Goal: Information Seeking & Learning: Check status

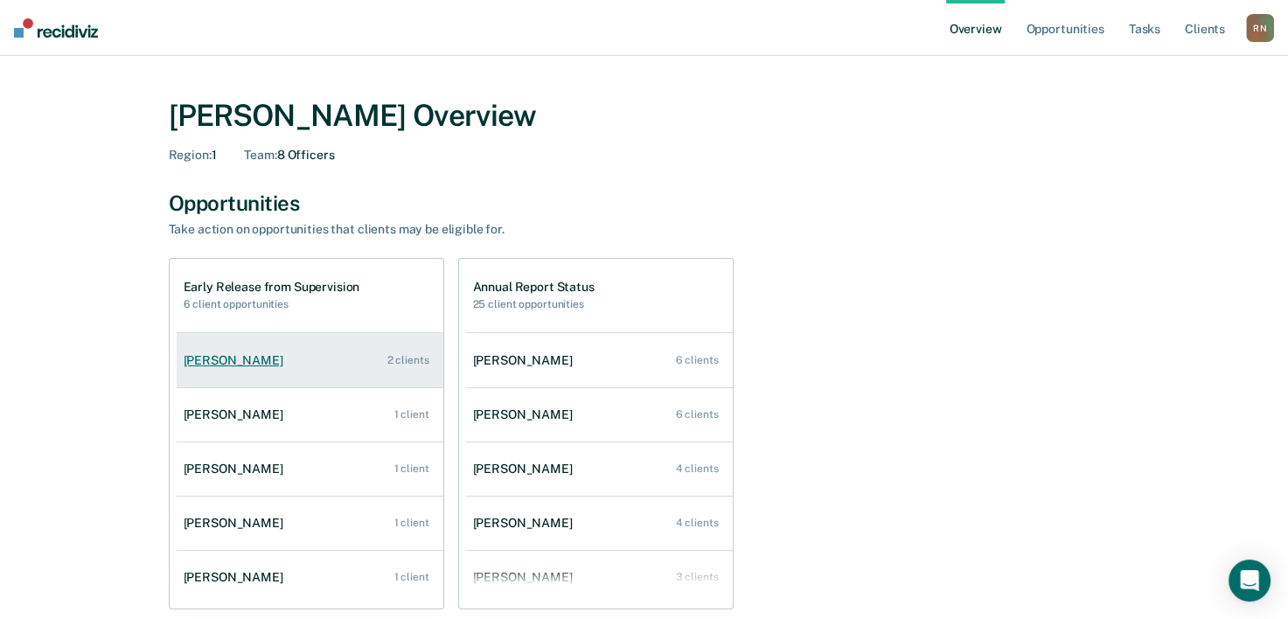
click at [231, 362] on div "[PERSON_NAME]" at bounding box center [237, 360] width 107 height 15
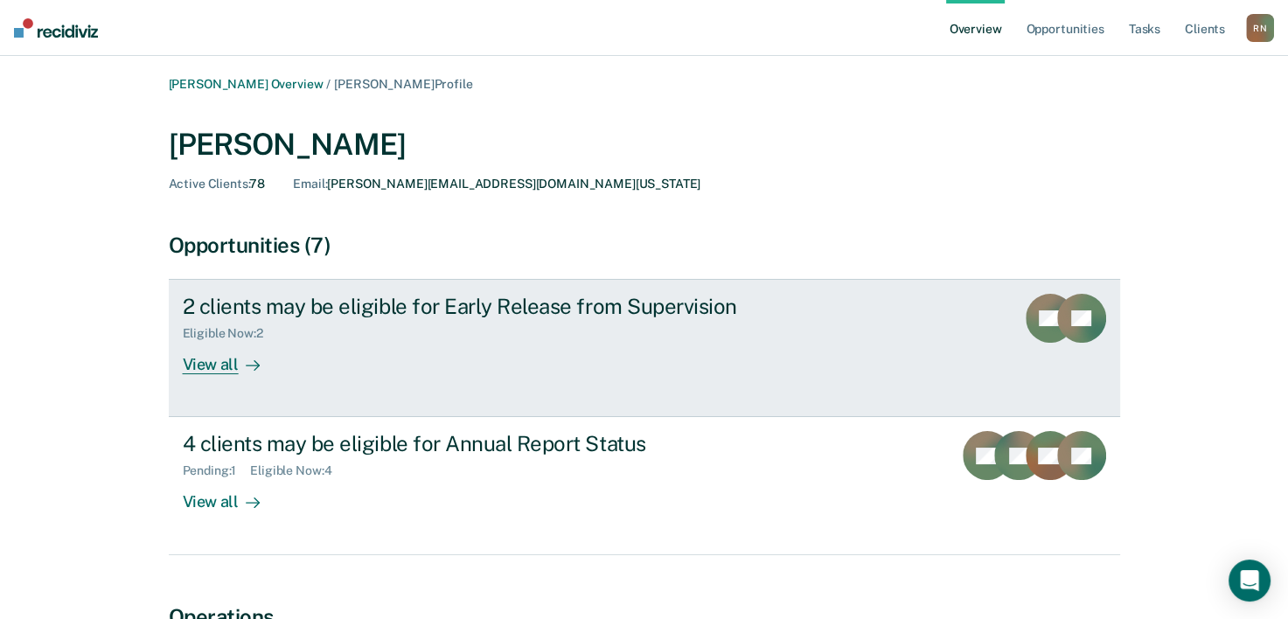
click at [208, 367] on div "View all" at bounding box center [232, 358] width 98 height 34
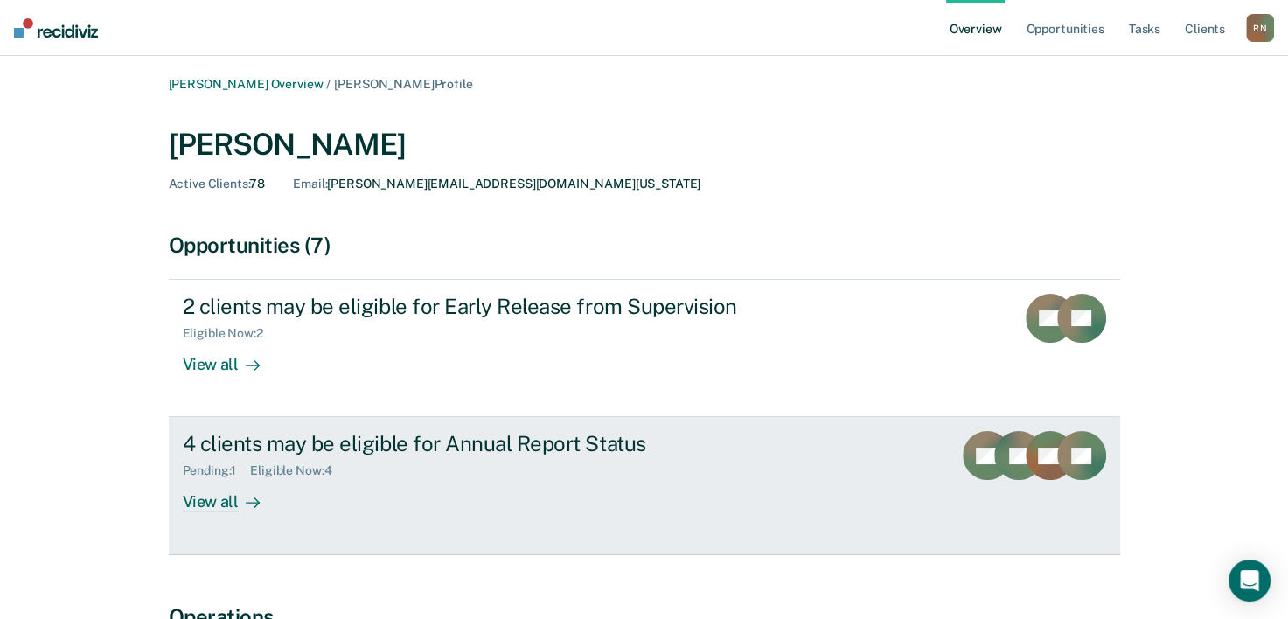
click at [222, 499] on div "View all" at bounding box center [232, 495] width 98 height 34
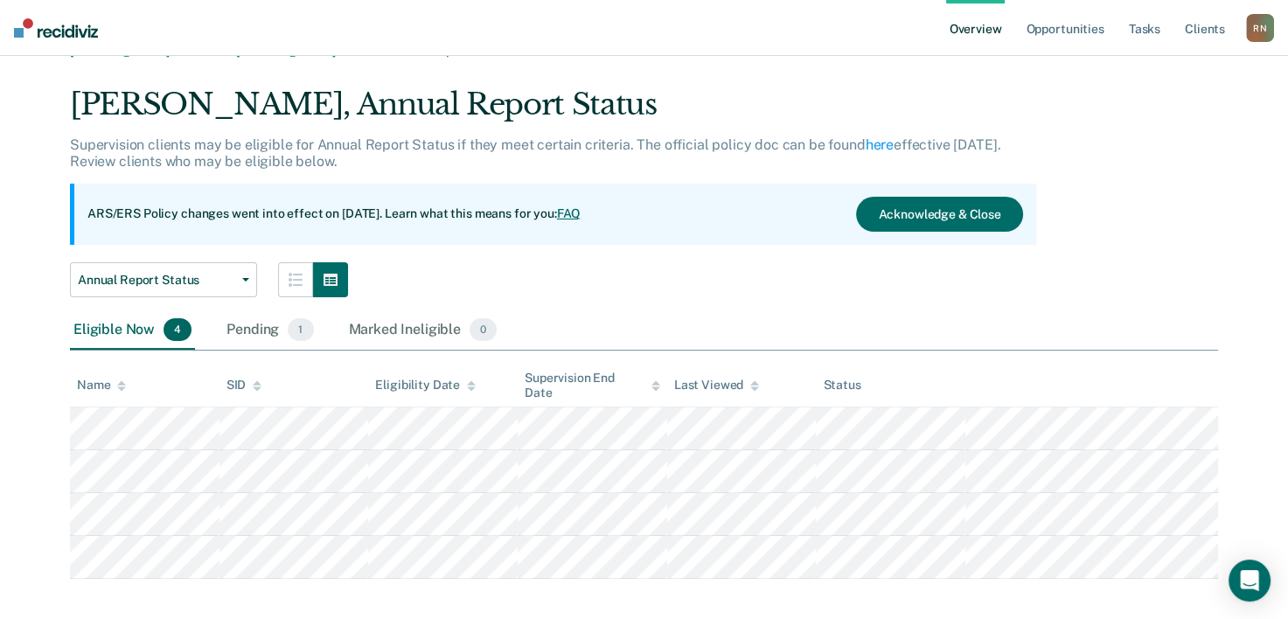
scroll to position [48, 0]
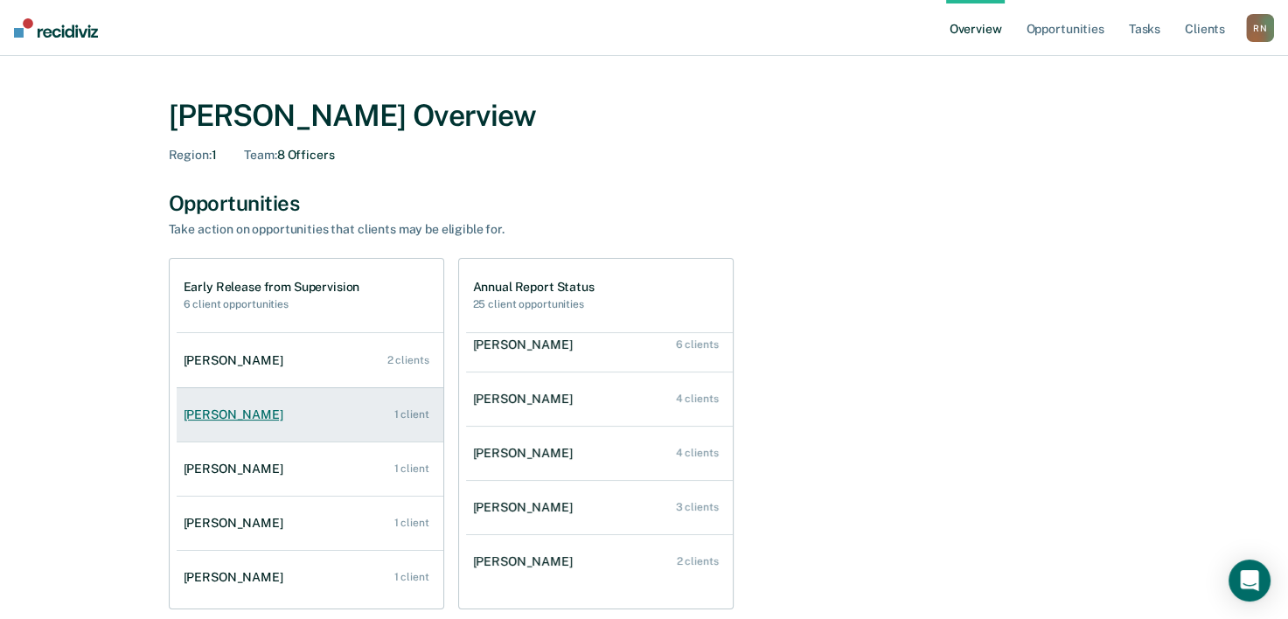
click at [210, 413] on div "[PERSON_NAME]" at bounding box center [237, 415] width 107 height 15
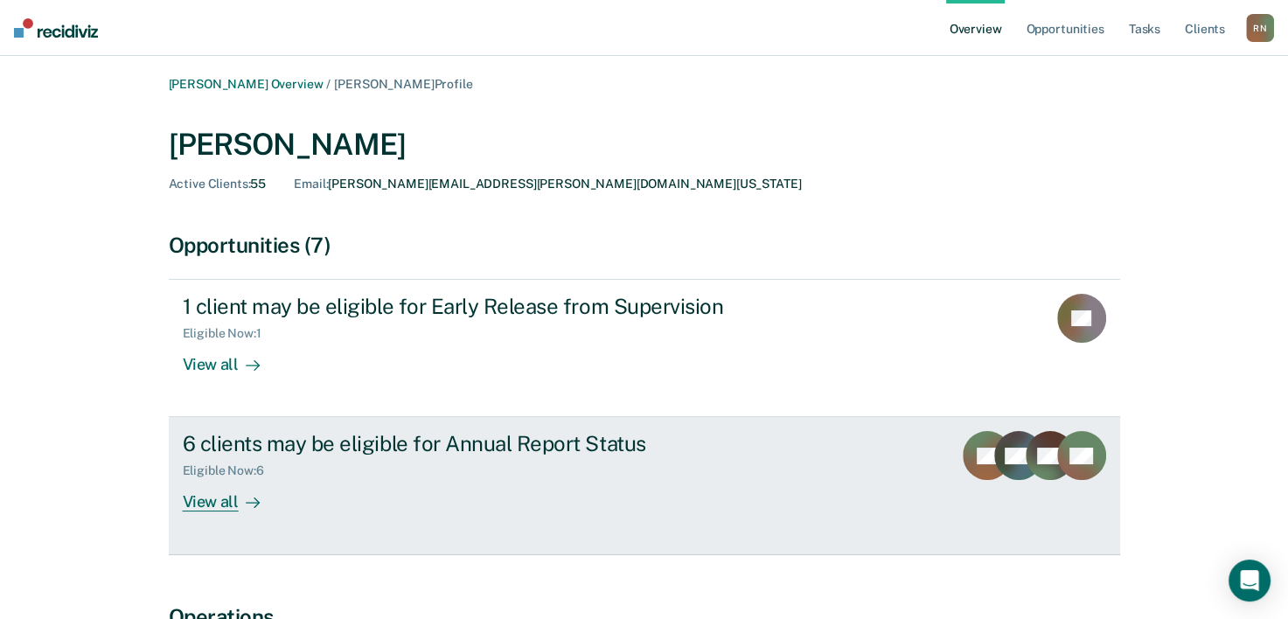
click at [255, 443] on div "6 clients may be eligible for Annual Report Status" at bounding box center [490, 443] width 614 height 25
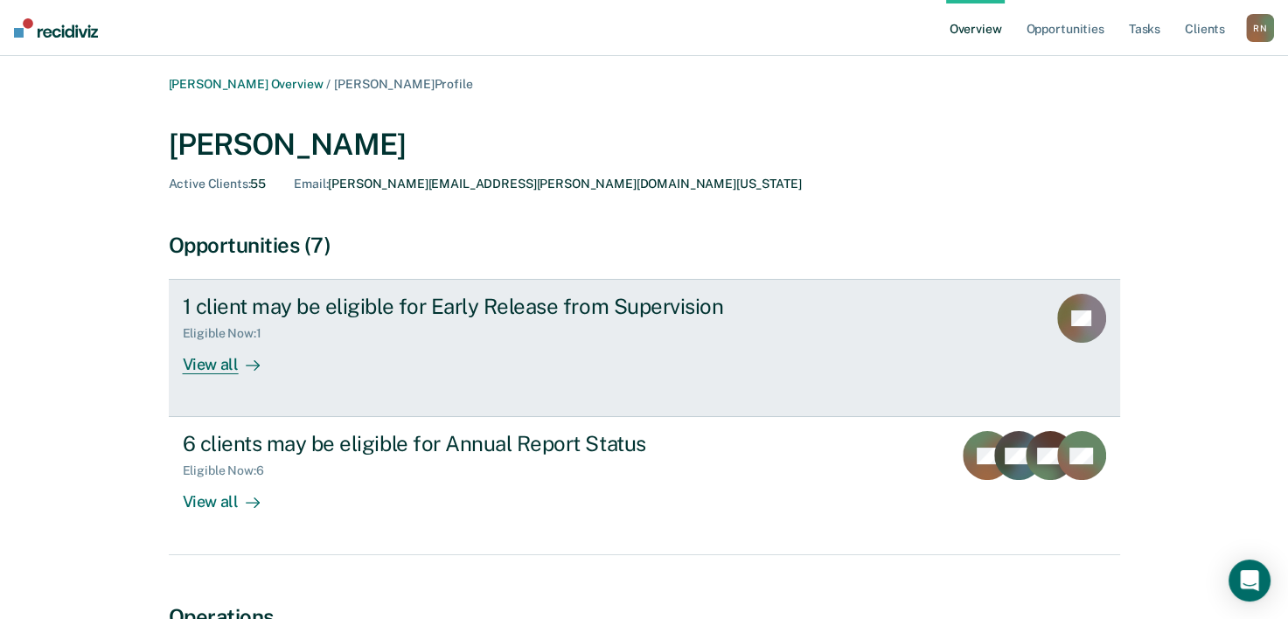
click at [220, 353] on div "View all" at bounding box center [232, 358] width 98 height 34
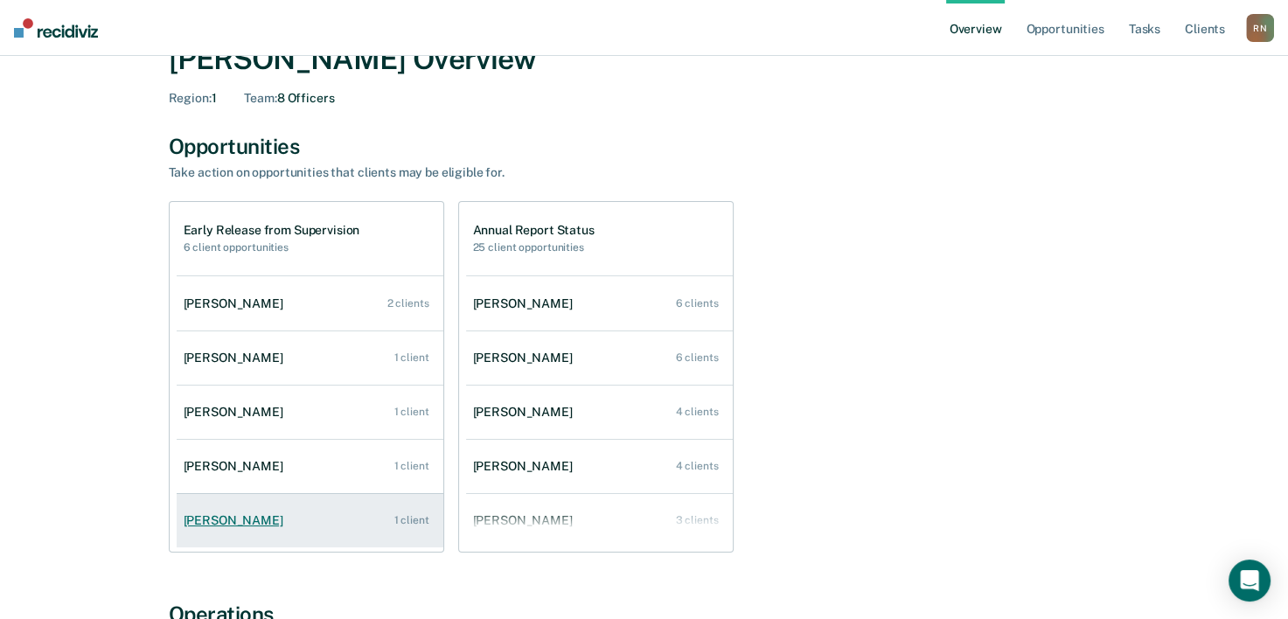
scroll to position [58, 0]
click at [290, 524] on link "Michelle Smith 1 client" at bounding box center [310, 520] width 267 height 50
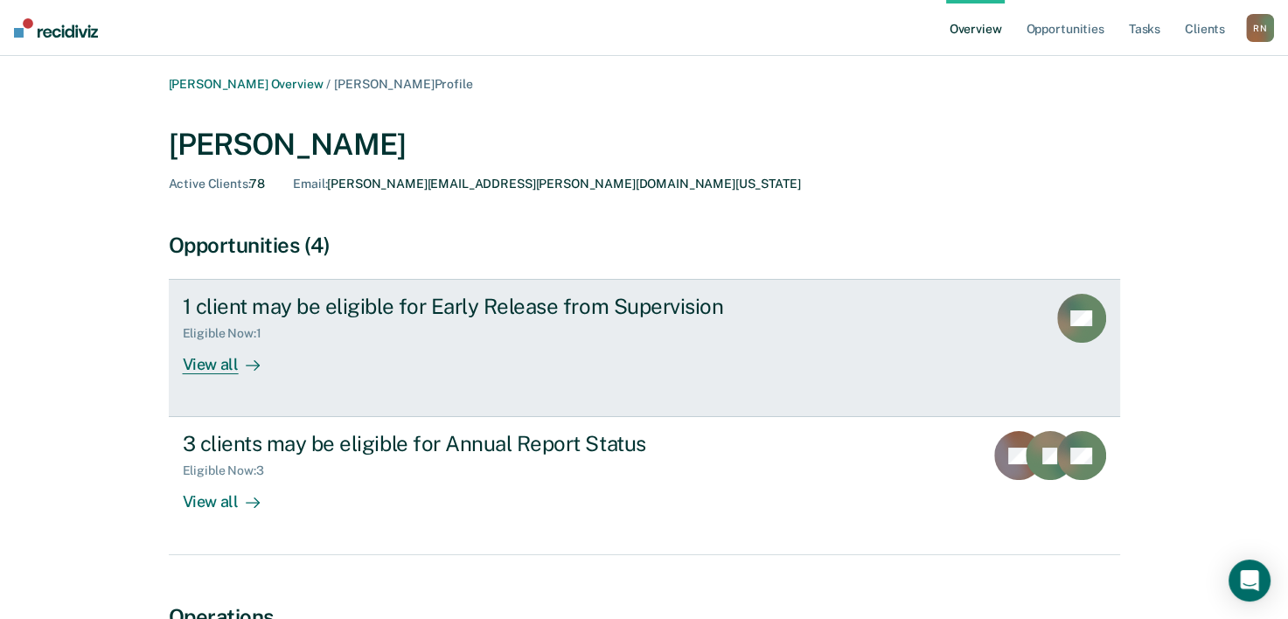
click at [235, 357] on div "View all" at bounding box center [232, 358] width 98 height 34
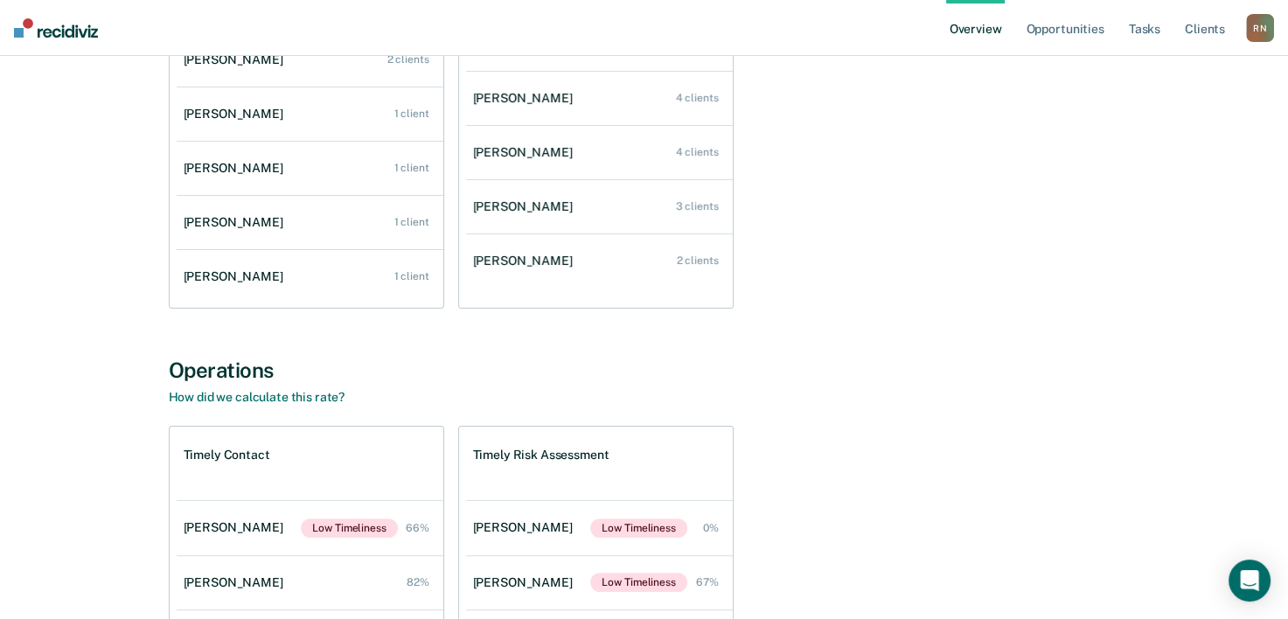
scroll to position [408, 0]
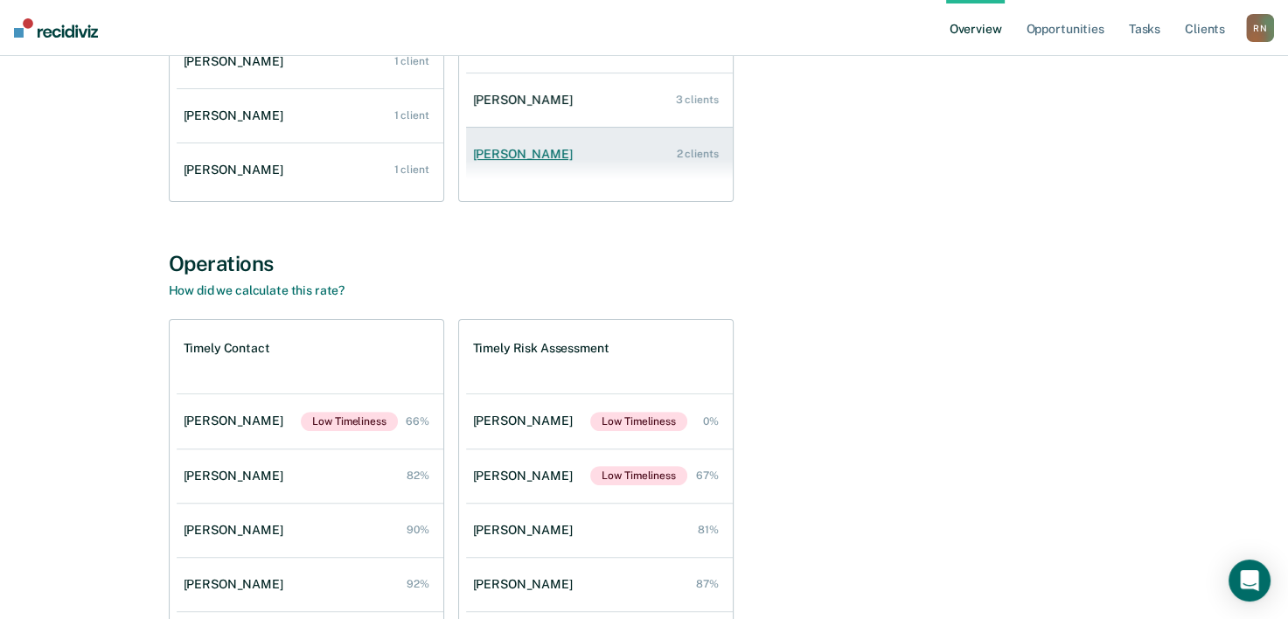
click at [539, 154] on div "[PERSON_NAME]" at bounding box center [526, 154] width 107 height 15
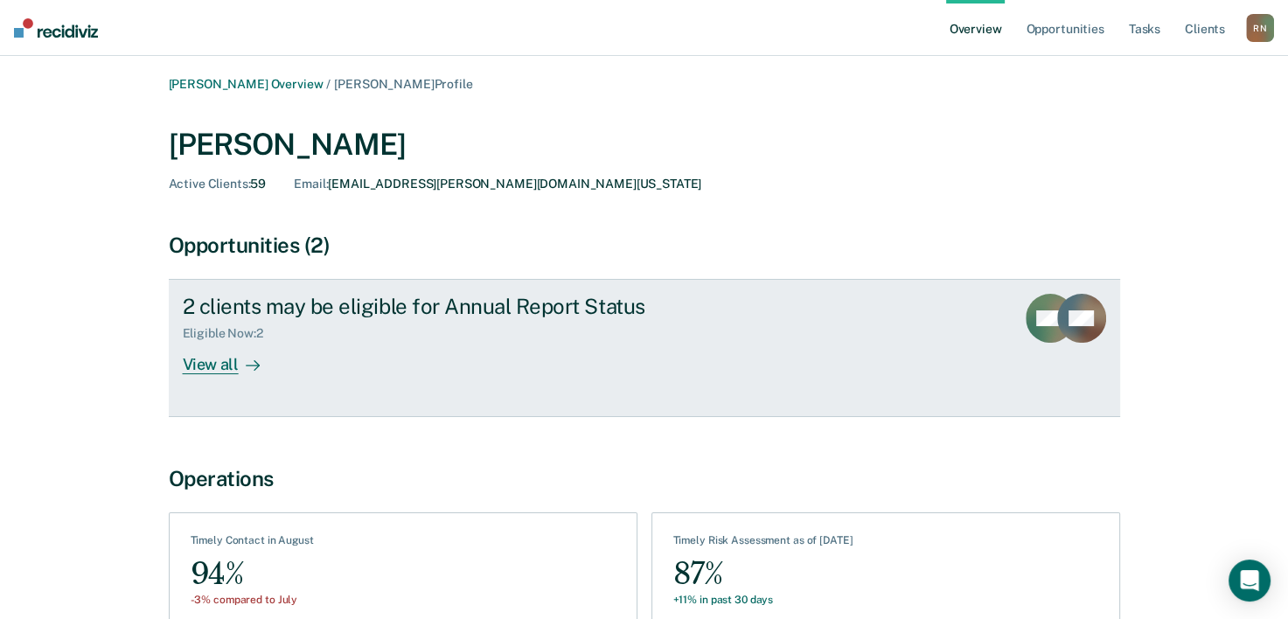
click at [214, 366] on div "View all" at bounding box center [232, 358] width 98 height 34
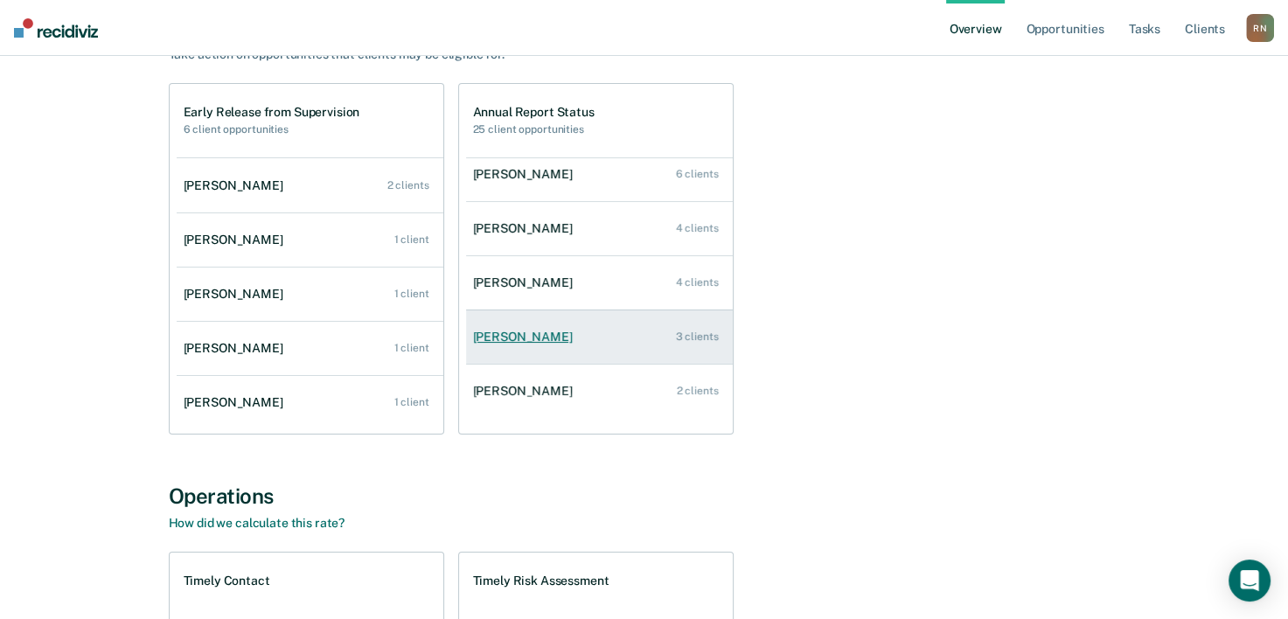
scroll to position [70, 0]
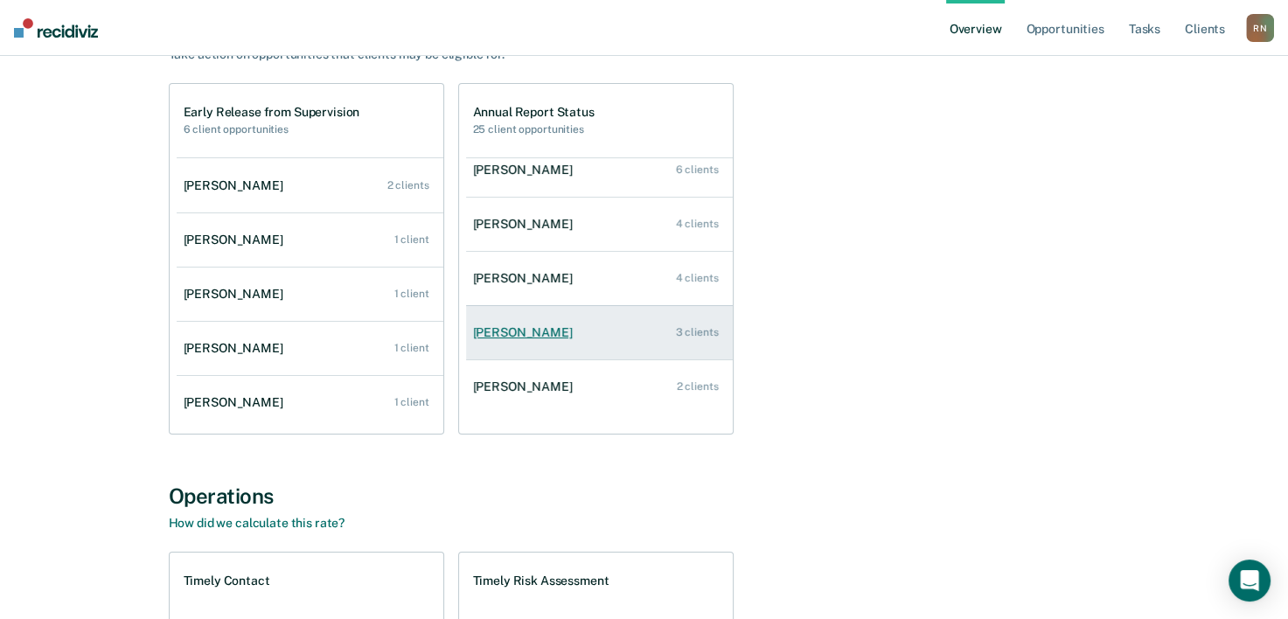
click at [533, 338] on div "[PERSON_NAME]" at bounding box center [526, 332] width 107 height 15
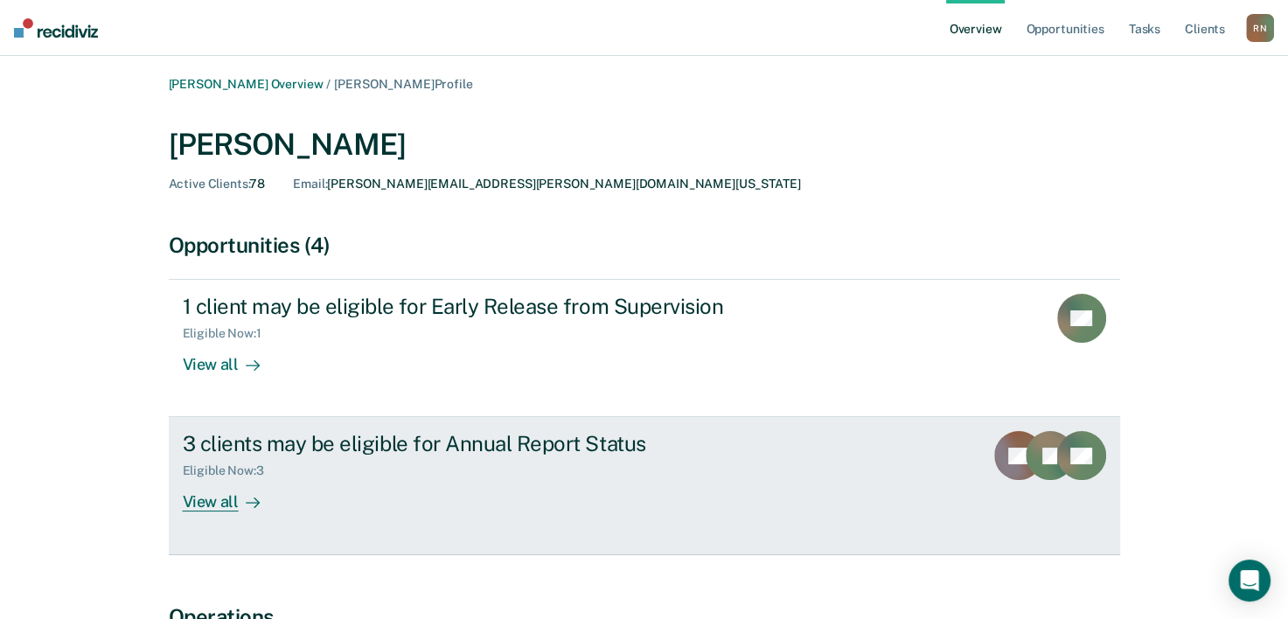
click at [213, 503] on div "View all" at bounding box center [232, 495] width 98 height 34
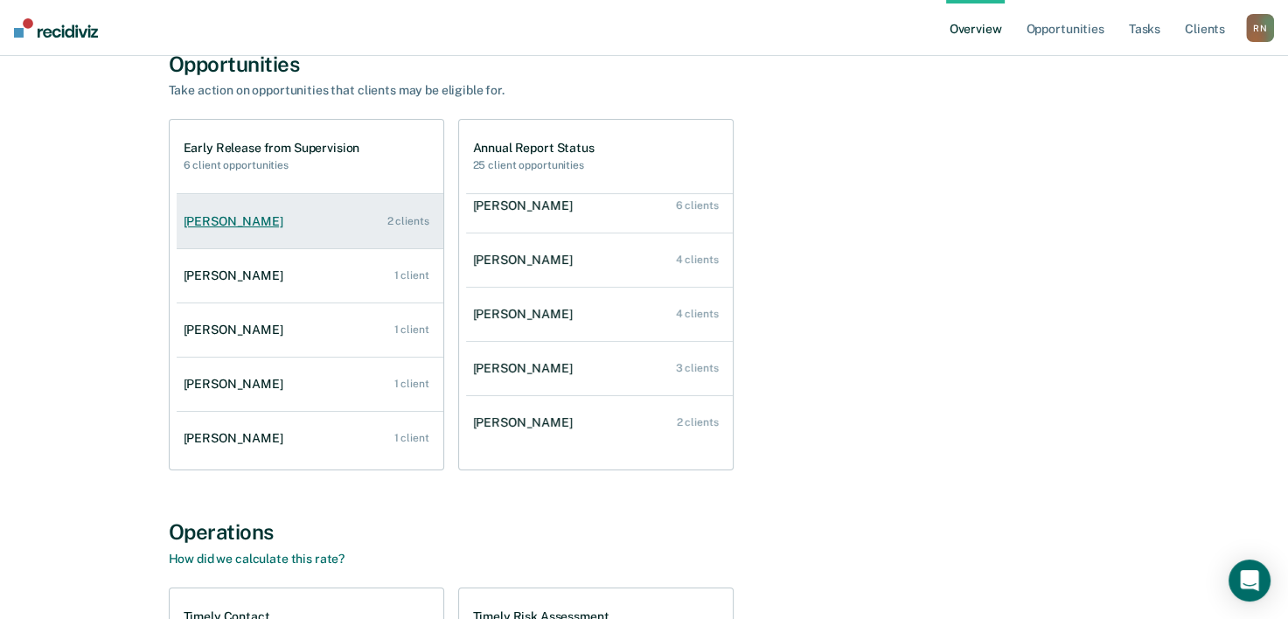
scroll to position [116, 0]
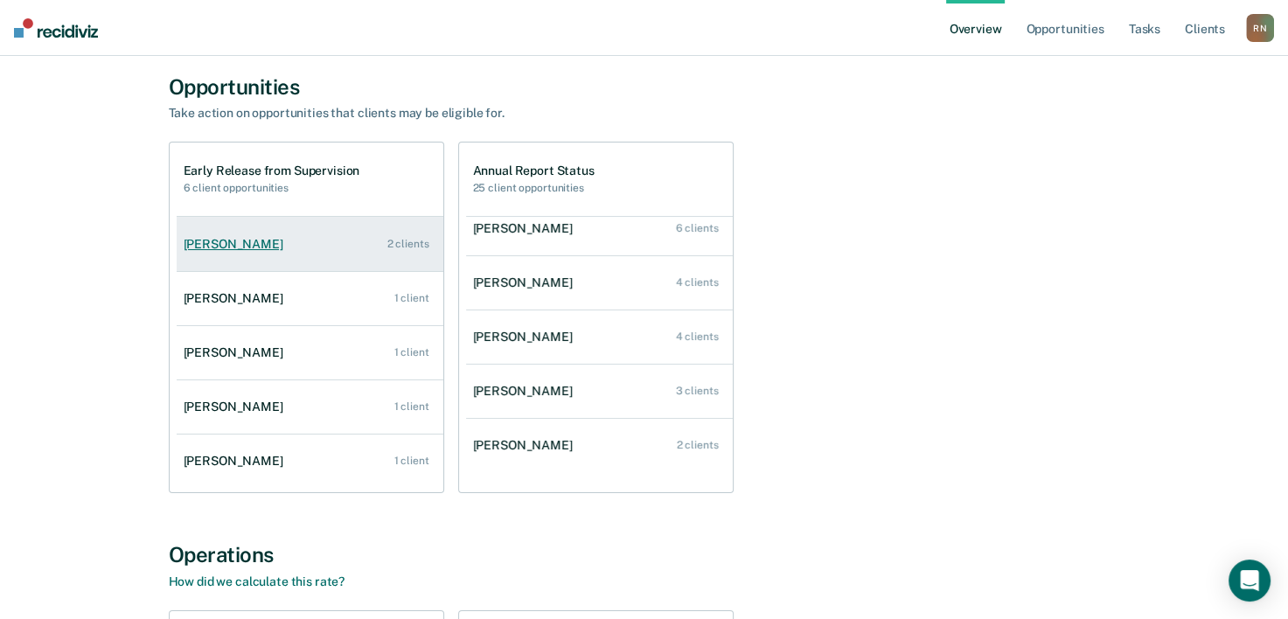
click at [227, 242] on div "[PERSON_NAME]" at bounding box center [237, 244] width 107 height 15
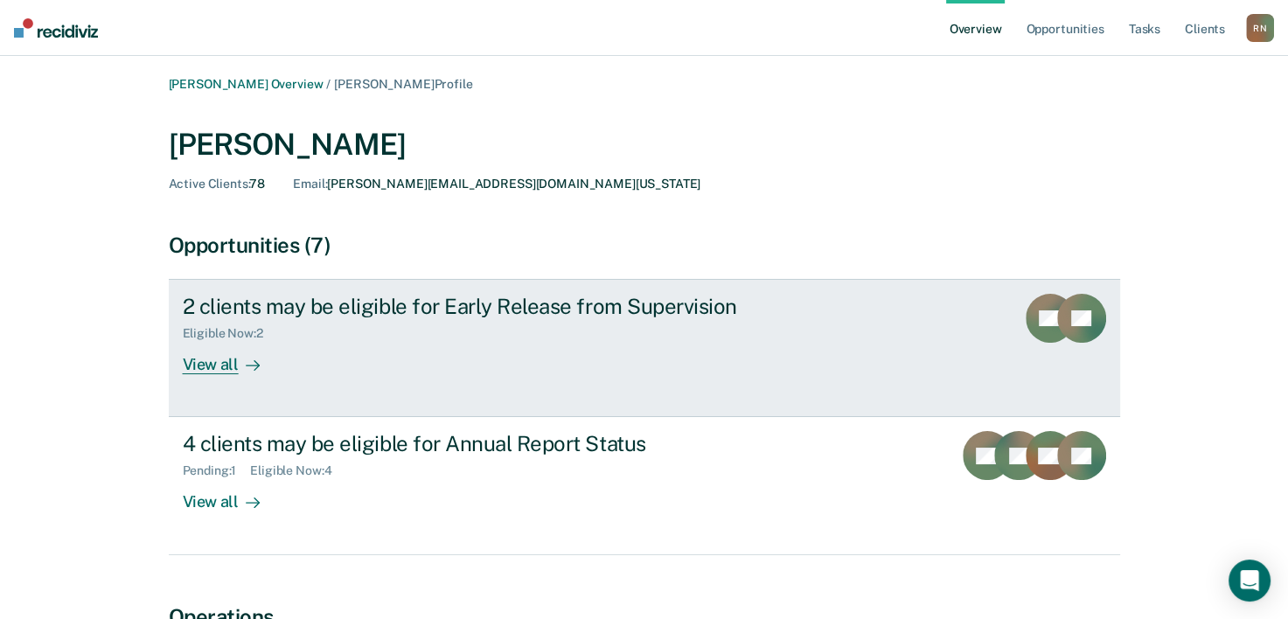
click at [204, 371] on div "View all" at bounding box center [232, 358] width 98 height 34
